Goal: Task Accomplishment & Management: Complete application form

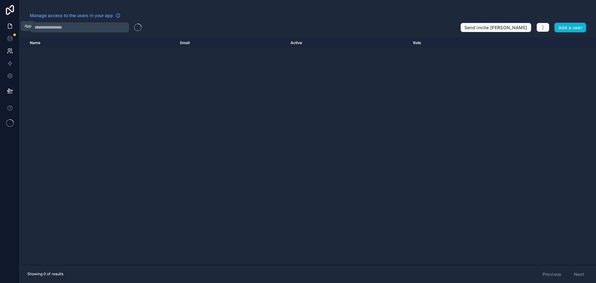
click at [12, 26] on icon at bounding box center [10, 26] width 4 height 5
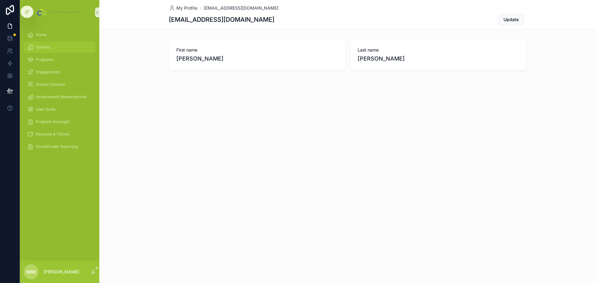
click at [48, 43] on div "Schools" at bounding box center [59, 47] width 65 height 10
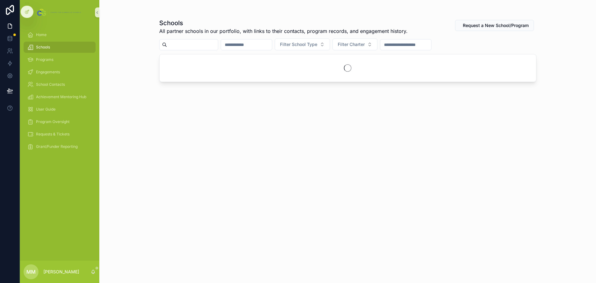
click at [510, 26] on span "Request a New School/Program" at bounding box center [496, 25] width 66 height 6
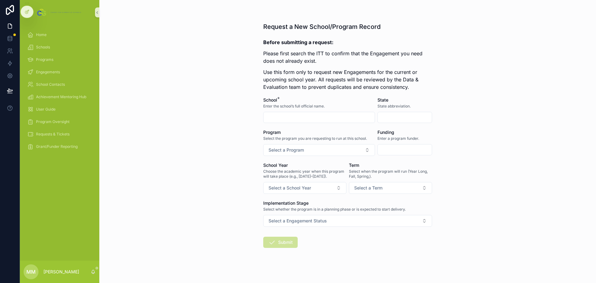
click at [400, 150] on input "scrollable content" at bounding box center [405, 149] width 54 height 9
click at [349, 150] on button "Select a Program" at bounding box center [319, 150] width 112 height 12
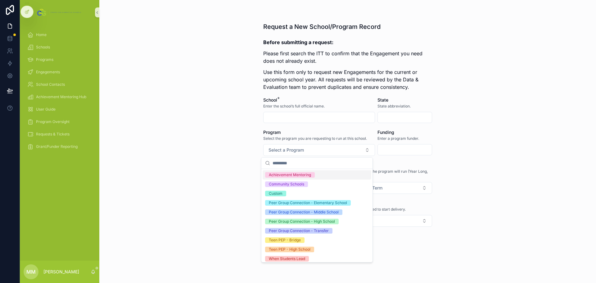
click at [310, 136] on span "Select the program you are requesting to run at this school." at bounding box center [315, 138] width 104 height 5
